Goal: Check status: Check status

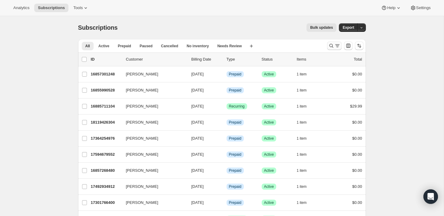
click at [334, 44] on icon "Search and filter results" at bounding box center [337, 46] width 6 height 6
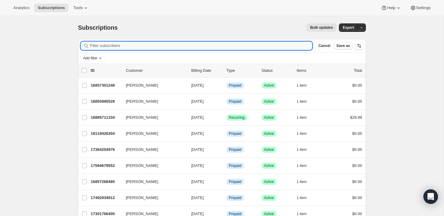
click at [122, 45] on input "Filter subscribers" at bounding box center [201, 45] width 222 height 8
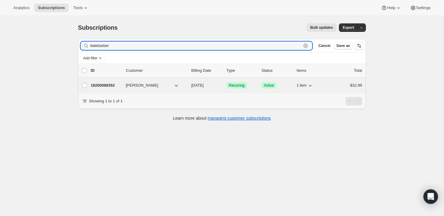
type input "dalebarber"
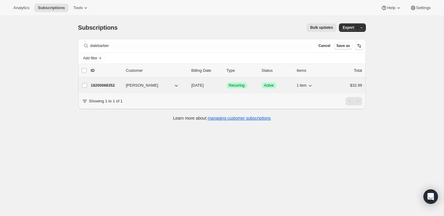
click at [149, 89] on div "18200068352 Dale Barber 09/23/2025 Success Recurring Success Active 1 item $32.…" at bounding box center [226, 85] width 271 height 8
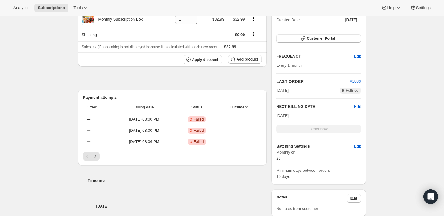
scroll to position [144, 0]
click at [199, 123] on td "Critical Incomplete Failed" at bounding box center [196, 118] width 41 height 11
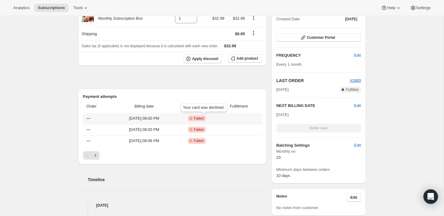
click at [202, 120] on span "Failed" at bounding box center [199, 118] width 10 height 5
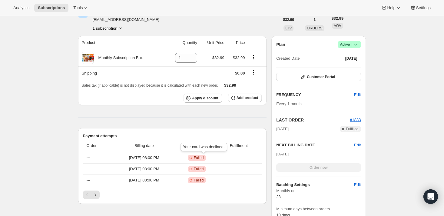
scroll to position [95, 0]
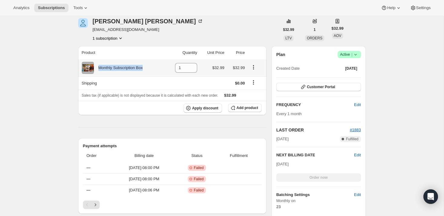
drag, startPoint x: 99, startPoint y: 66, endPoint x: 148, endPoint y: 67, distance: 49.1
click at [147, 67] on div "Monthly Subscription Box" at bounding box center [123, 68] width 82 height 12
copy div "Monthly Subscription Box"
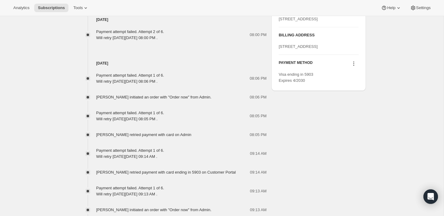
scroll to position [425, 0]
